Goal: Transaction & Acquisition: Register for event/course

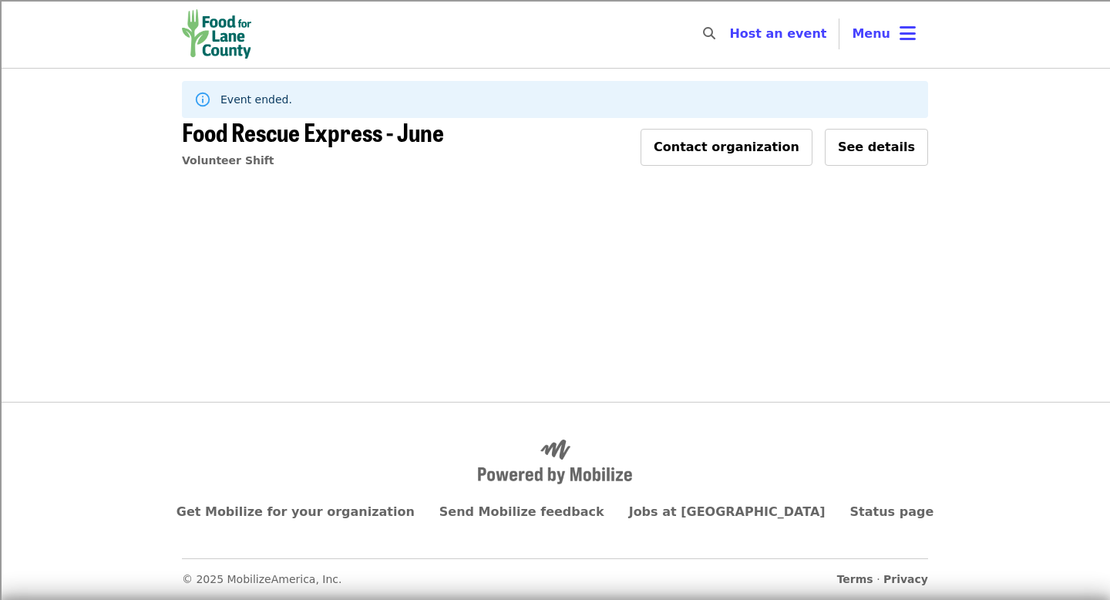
click at [237, 35] on img "Main navigation" at bounding box center [216, 33] width 69 height 49
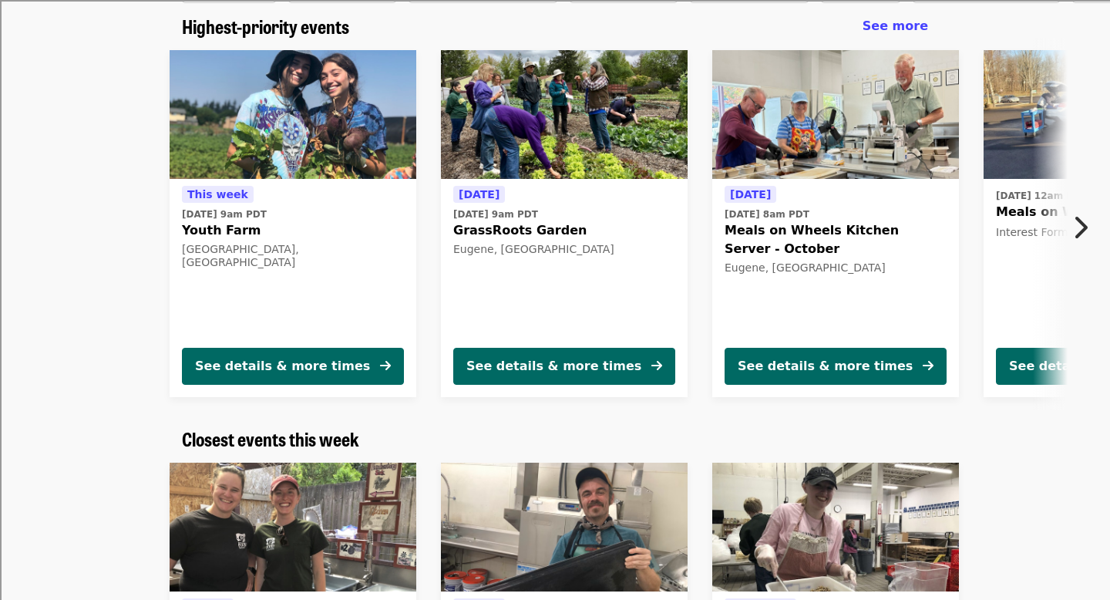
scroll to position [99, 0]
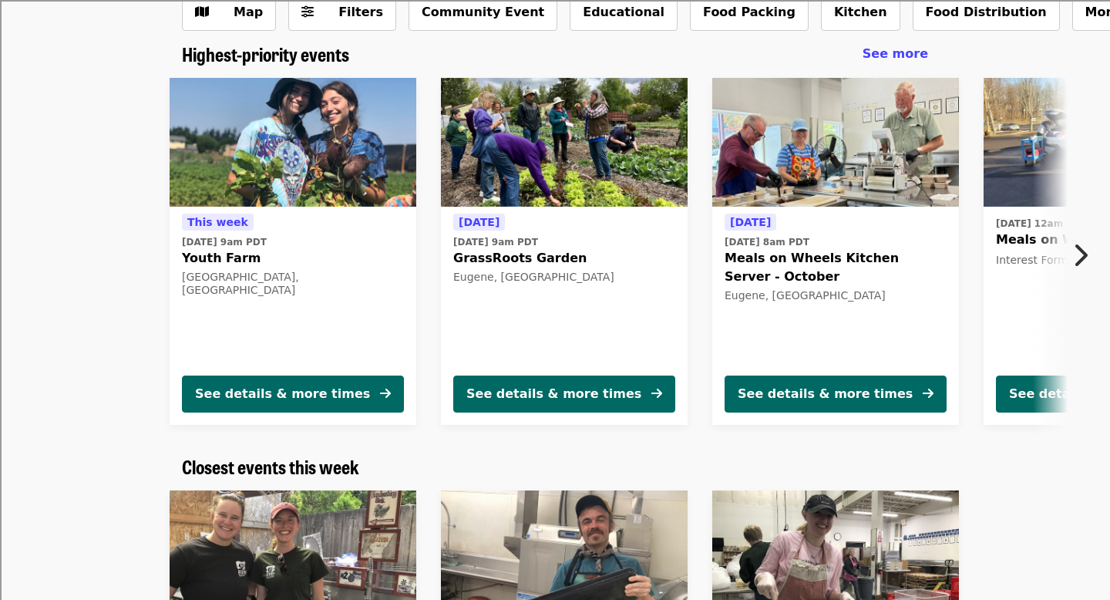
click at [1074, 247] on icon "chevron-right icon" at bounding box center [1079, 254] width 15 height 29
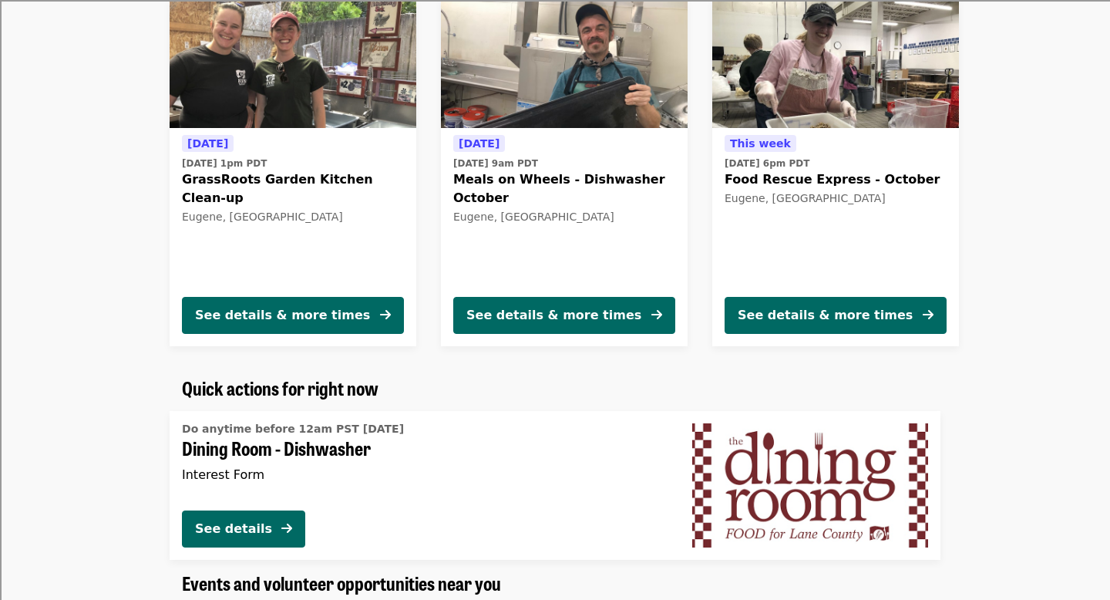
scroll to position [712, 0]
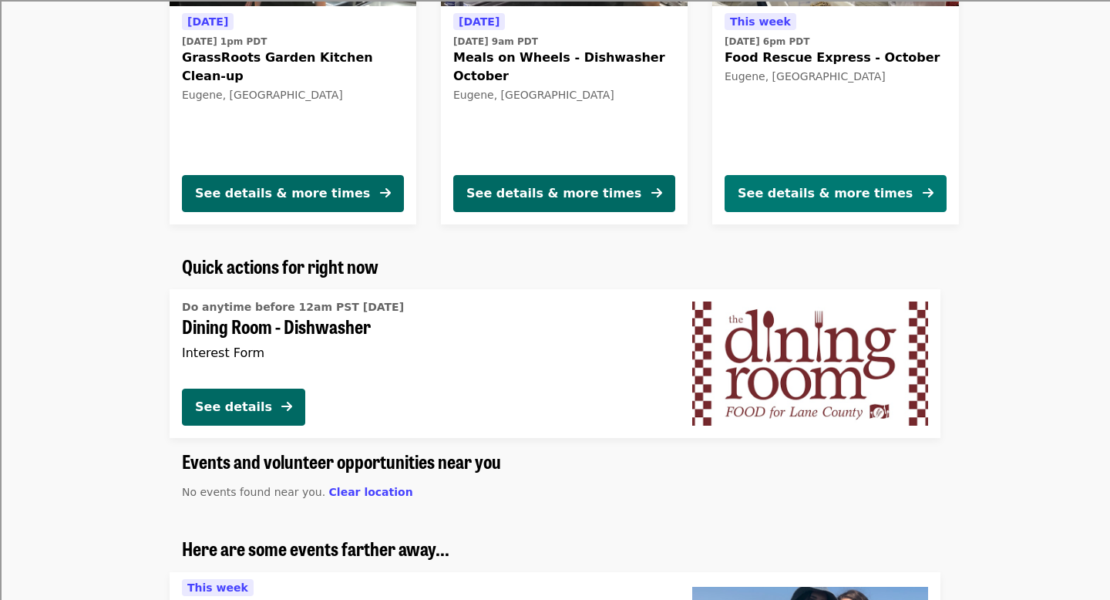
click at [824, 187] on div "See details & more times" at bounding box center [825, 193] width 175 height 18
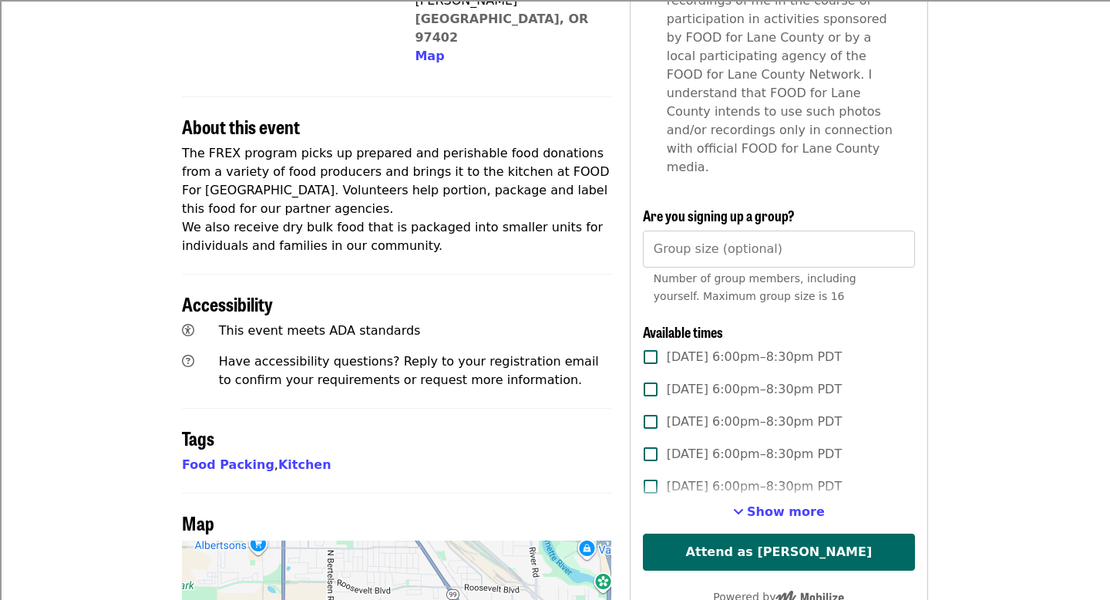
scroll to position [596, 0]
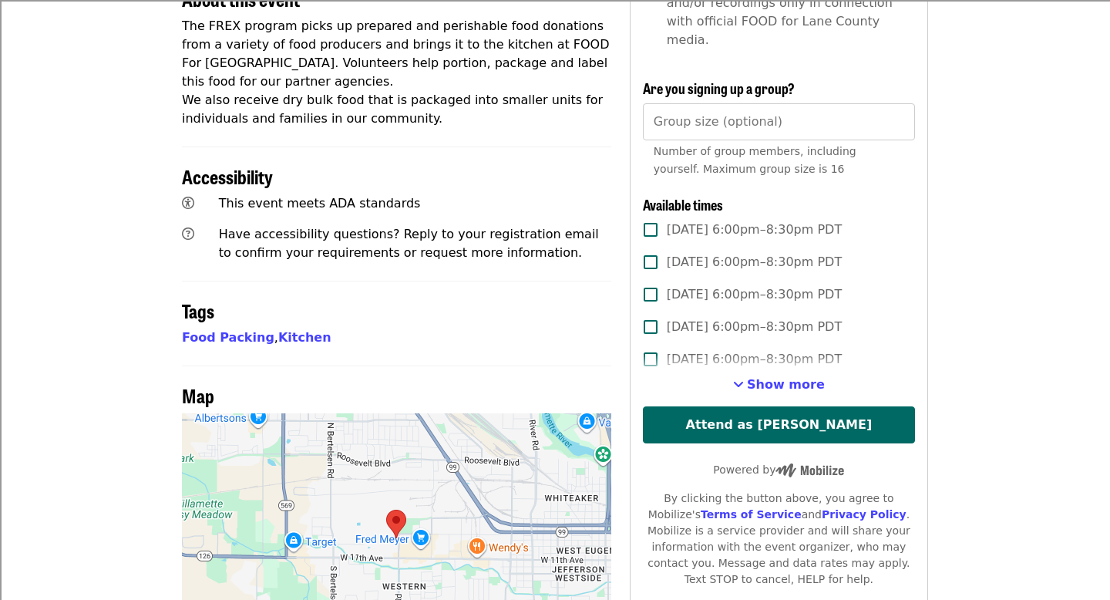
click at [681, 220] on span "[DATE] 6:00pm–8:30pm PDT" at bounding box center [754, 229] width 175 height 18
click at [795, 377] on span "Show more" at bounding box center [786, 384] width 78 height 15
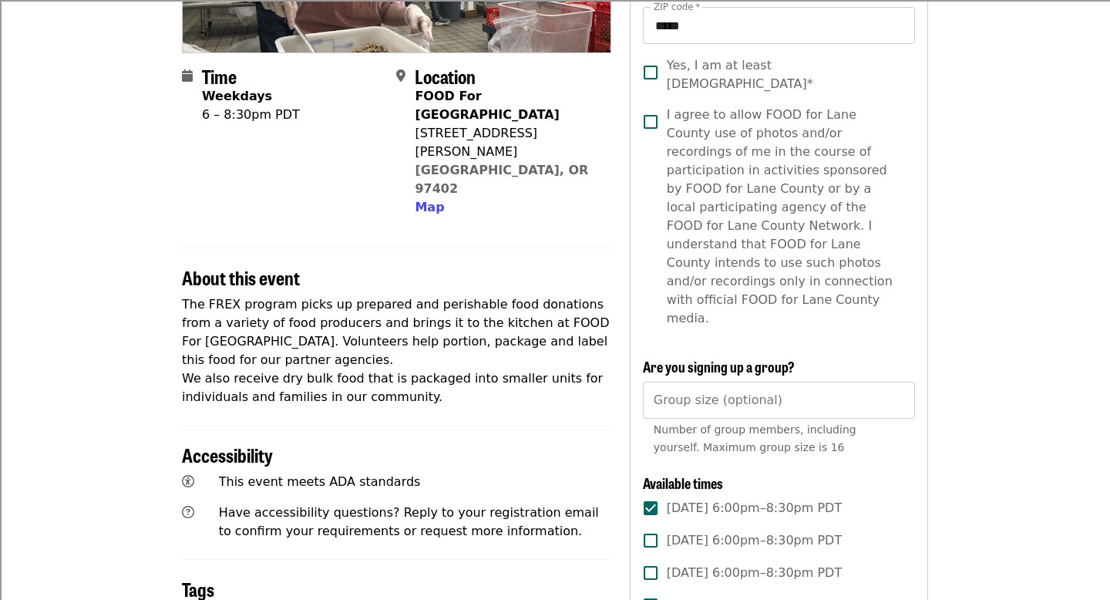
scroll to position [72, 0]
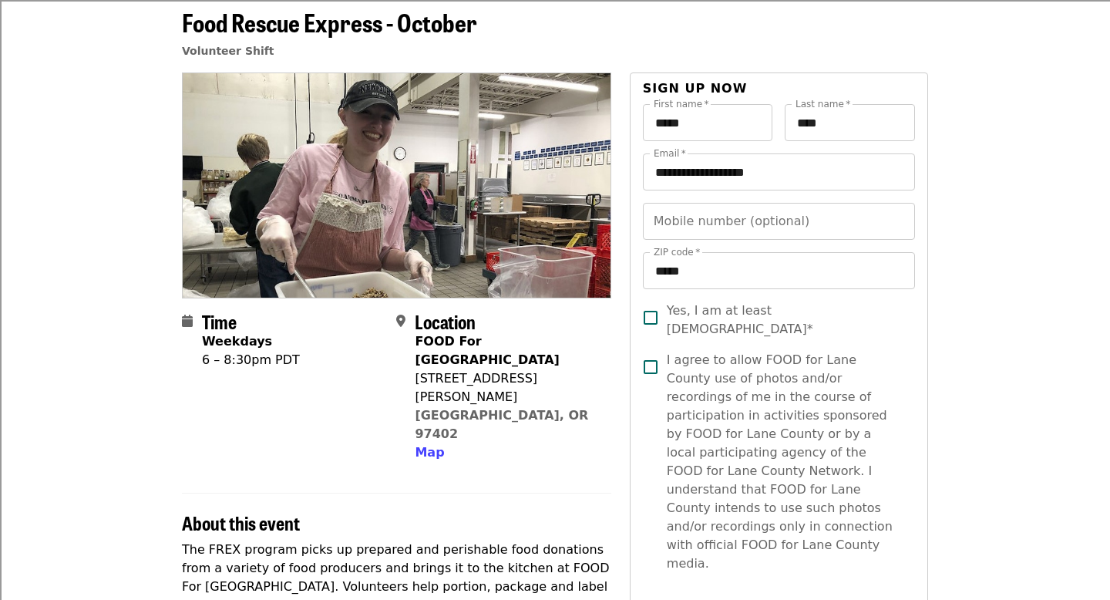
click at [693, 320] on span "Yes, I am at least [DEMOGRAPHIC_DATA]*" at bounding box center [785, 319] width 236 height 37
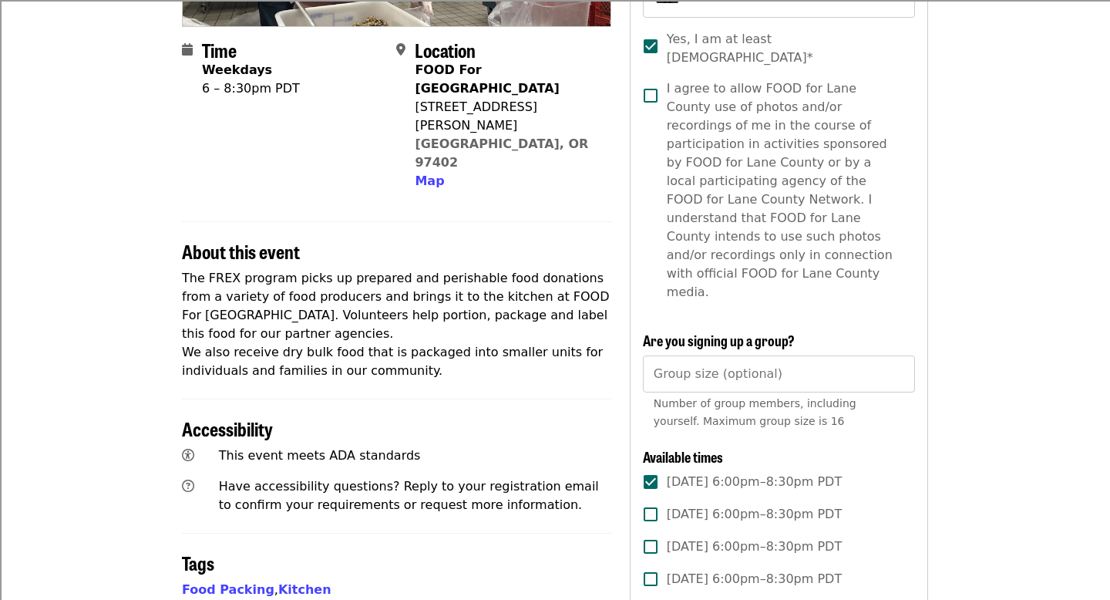
scroll to position [547, 0]
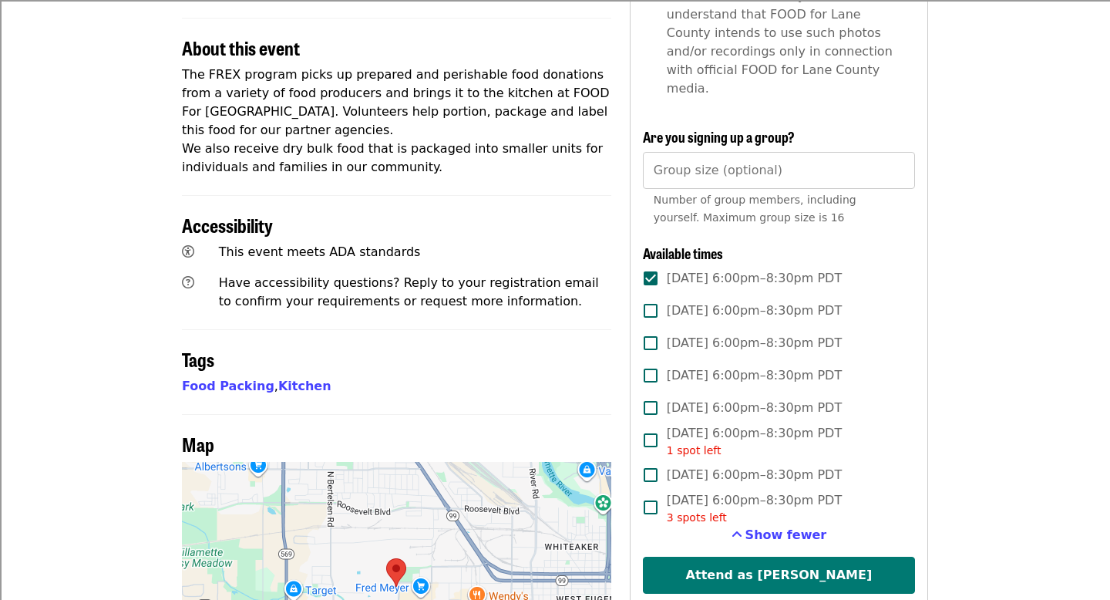
click at [714, 557] on button "Attend as [PERSON_NAME]" at bounding box center [779, 575] width 272 height 37
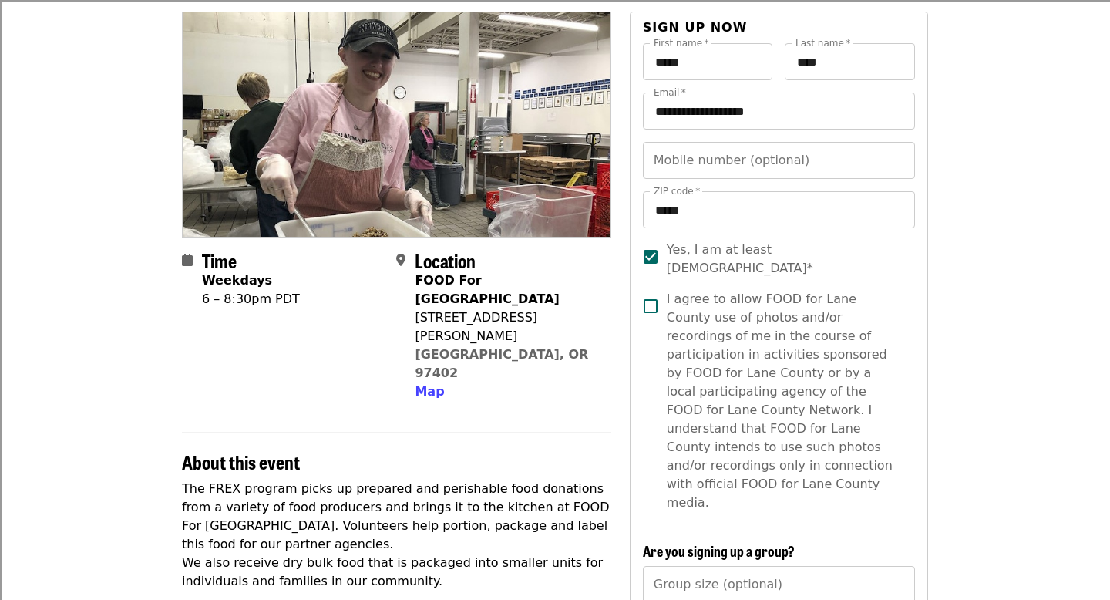
scroll to position [0, 0]
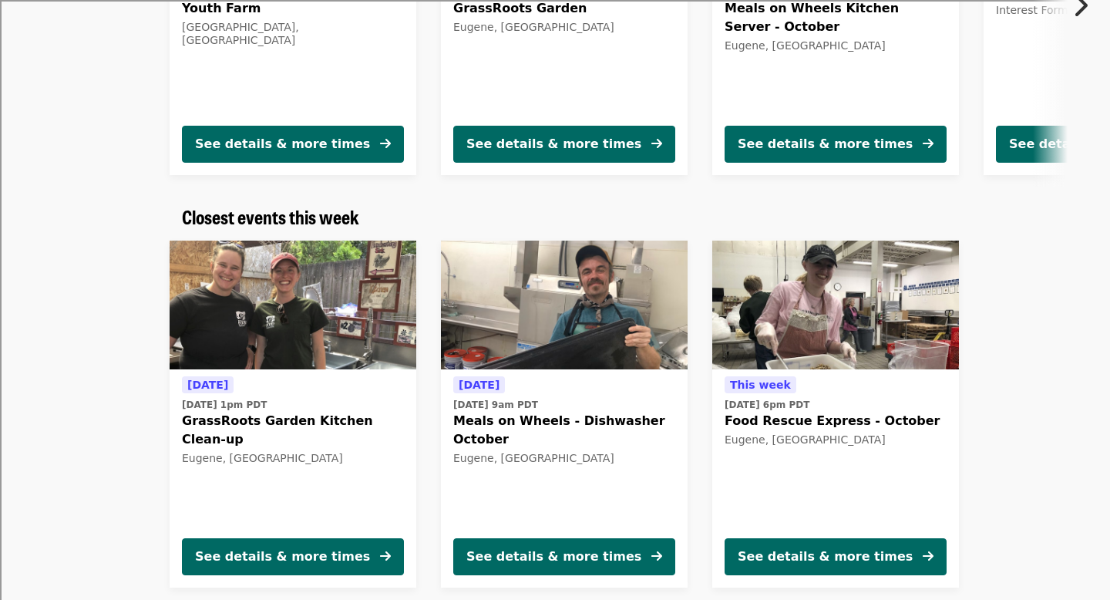
scroll to position [365, 0]
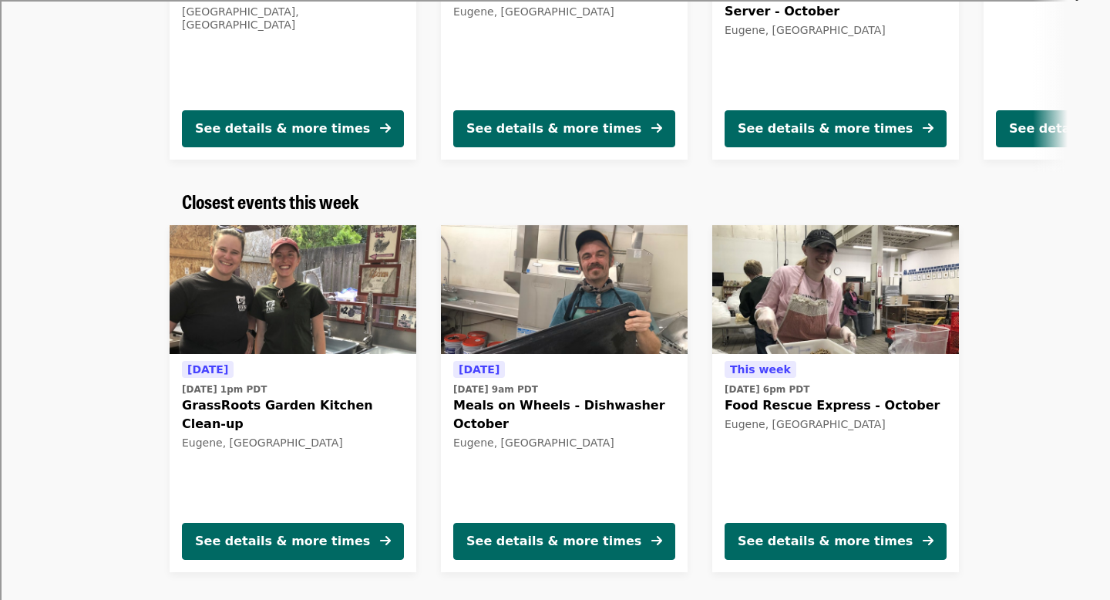
click at [608, 405] on span "Meals on Wheels - Dishwasher October" at bounding box center [564, 414] width 222 height 37
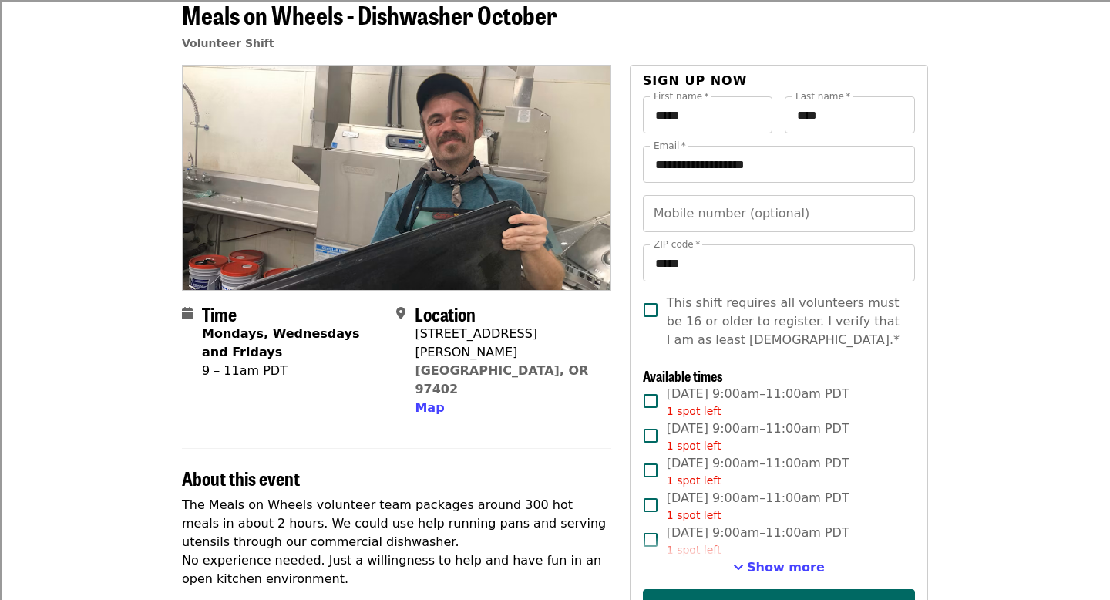
scroll to position [79, 0]
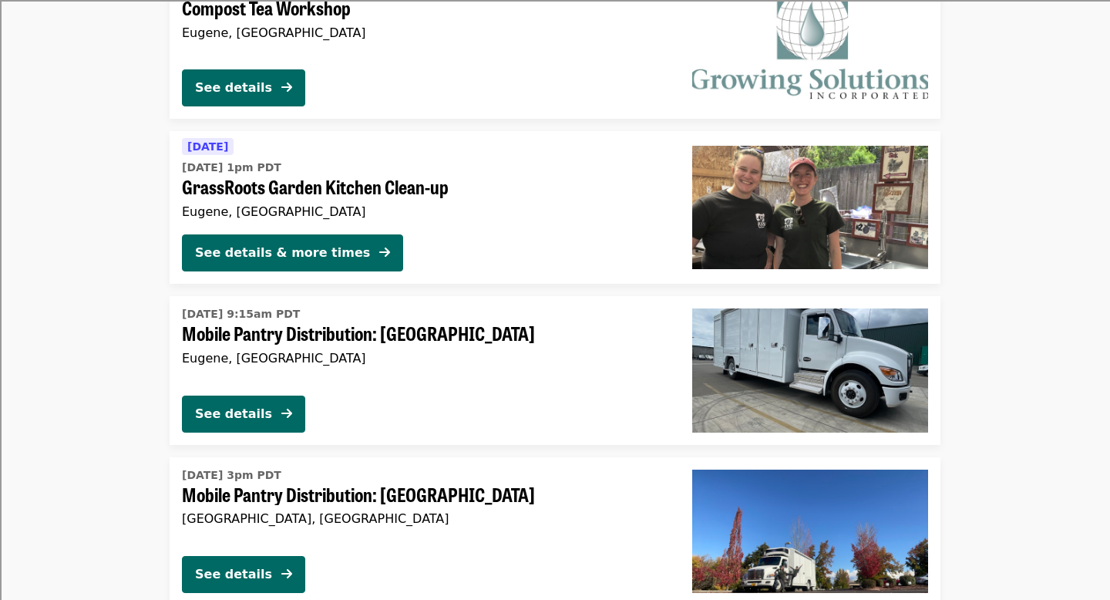
scroll to position [1680, 0]
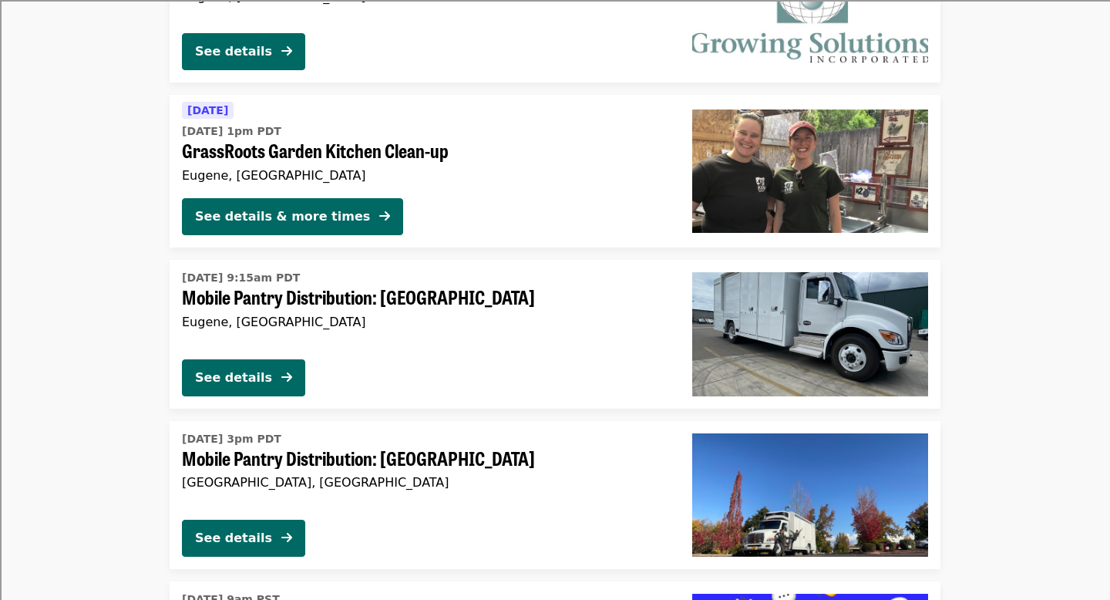
click at [391, 337] on div "[DATE] 9:15am PDT Mobile Pantry Distribution: [GEOGRAPHIC_DATA] [GEOGRAPHIC_DAT…" at bounding box center [425, 306] width 486 height 80
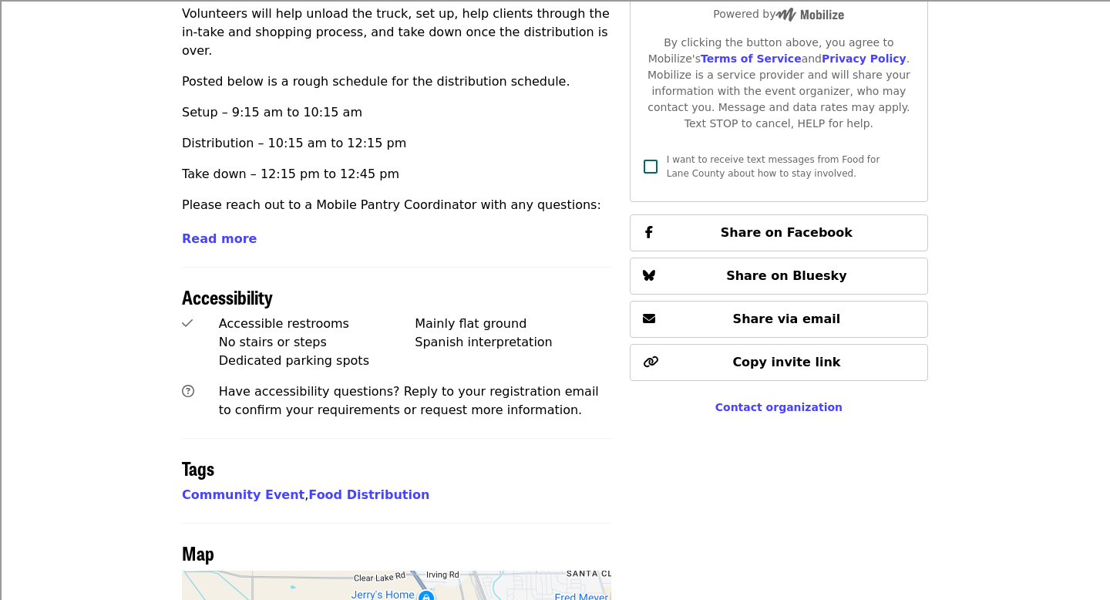
scroll to position [730, 0]
